Goal: Book appointment/travel/reservation

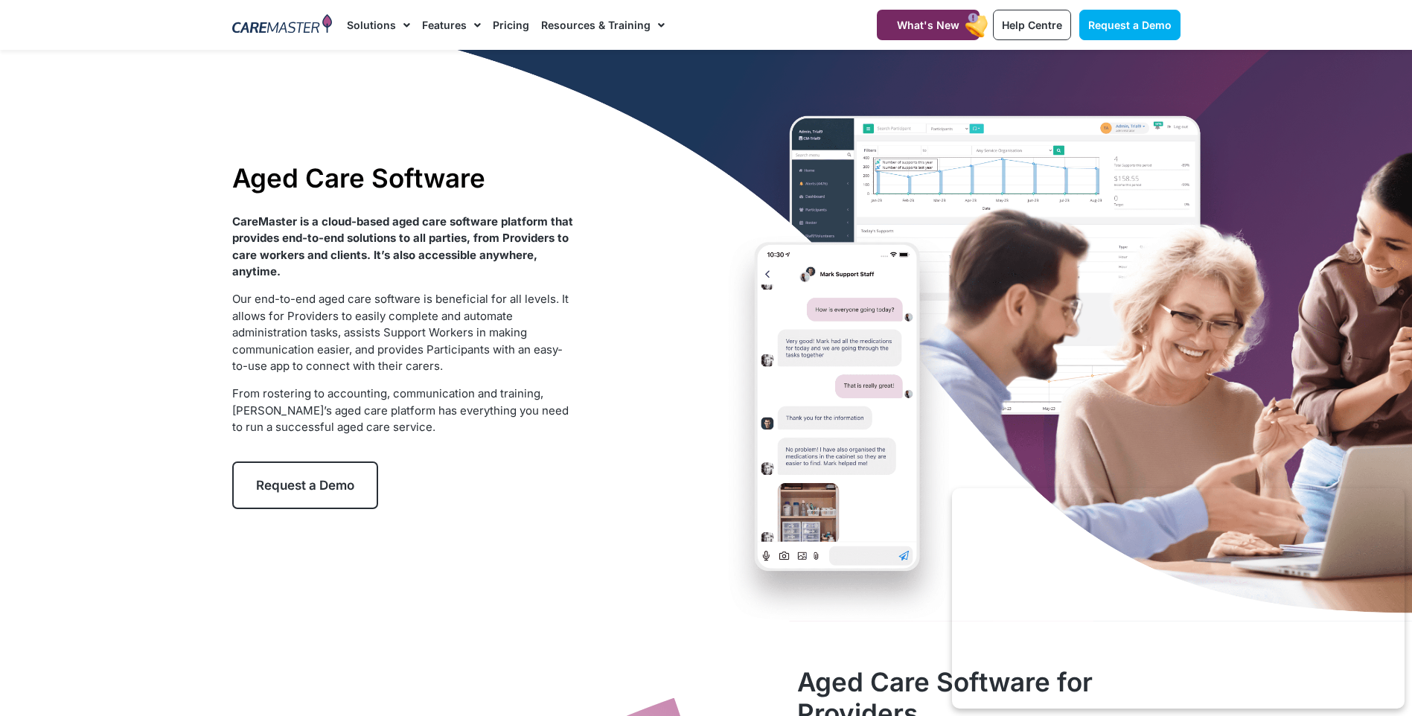
click at [324, 485] on span "Request a Demo" at bounding box center [305, 485] width 98 height 15
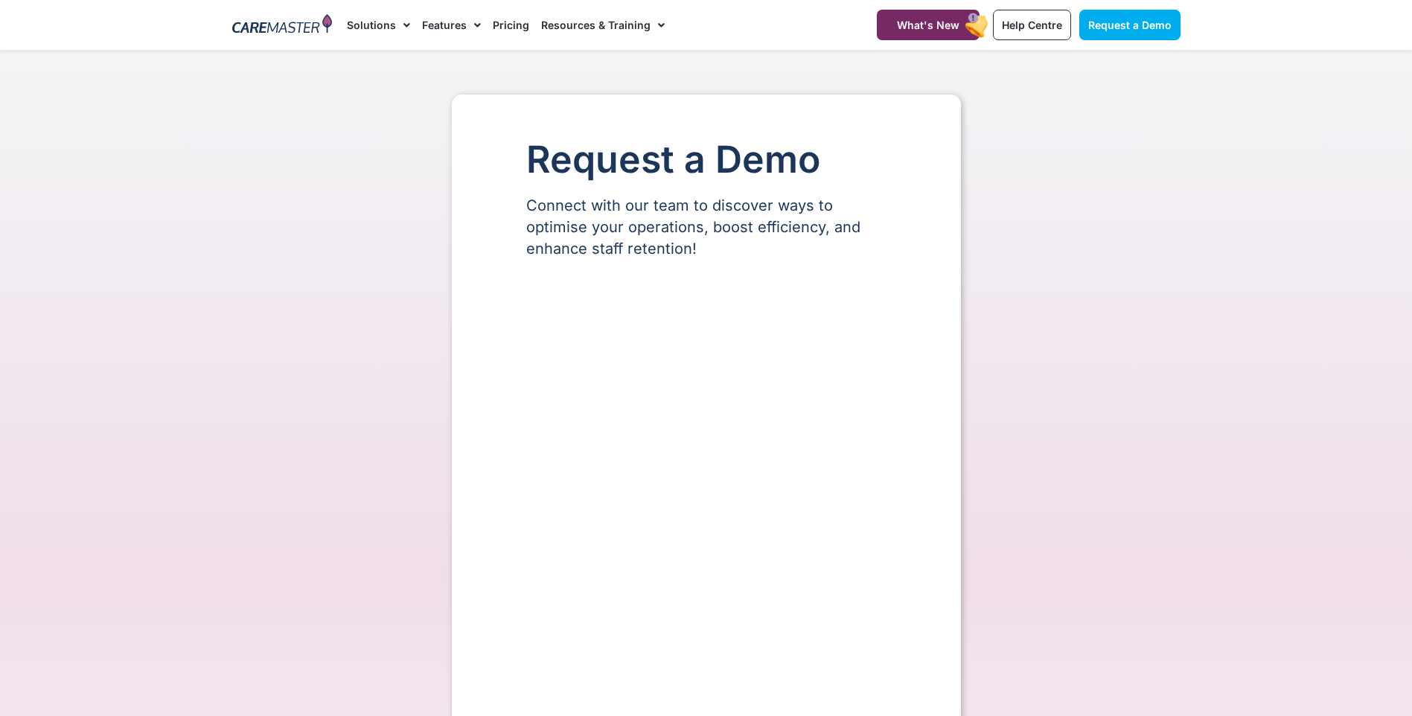
select select "**"
